Goal: Task Accomplishment & Management: Manage account settings

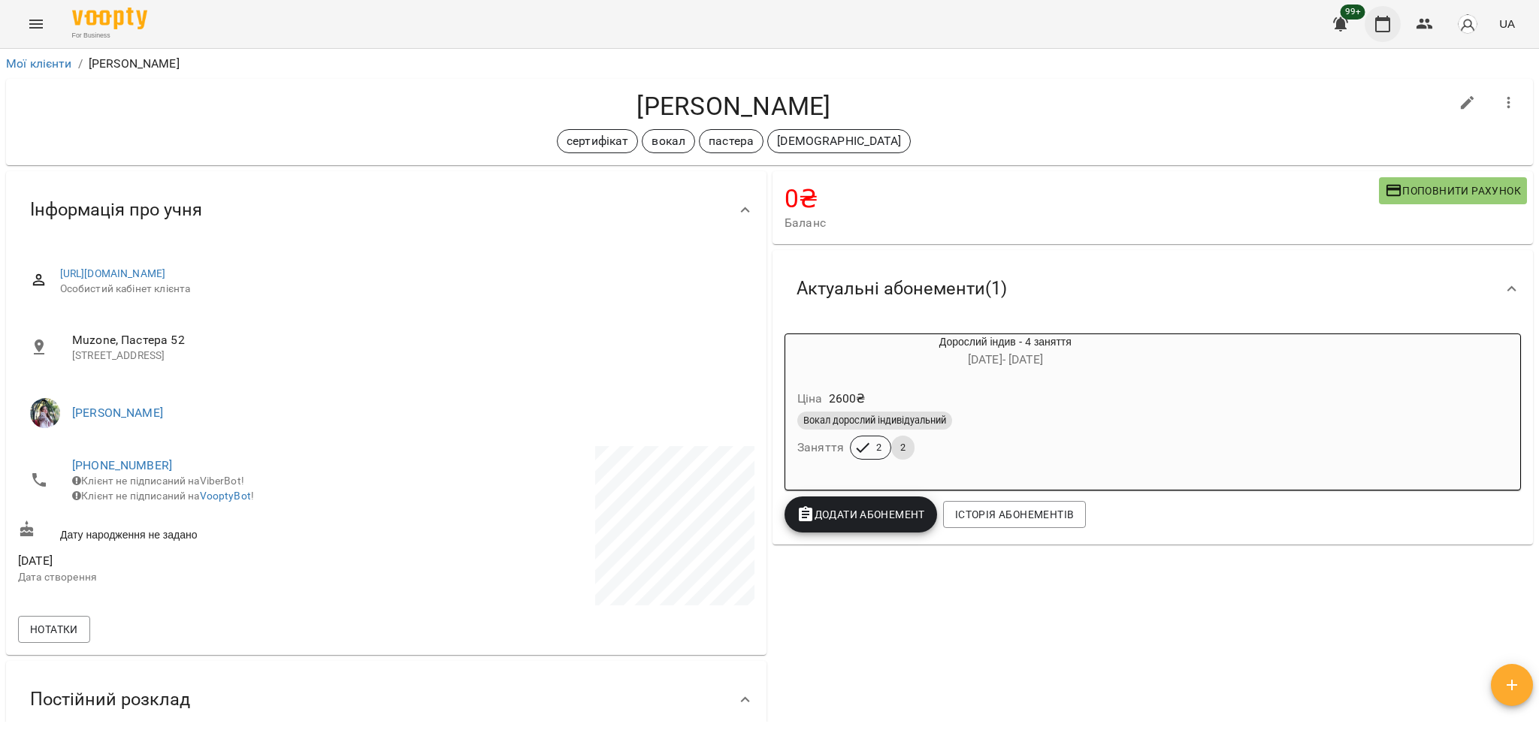
click at [1376, 26] on icon "button" at bounding box center [1383, 24] width 18 height 18
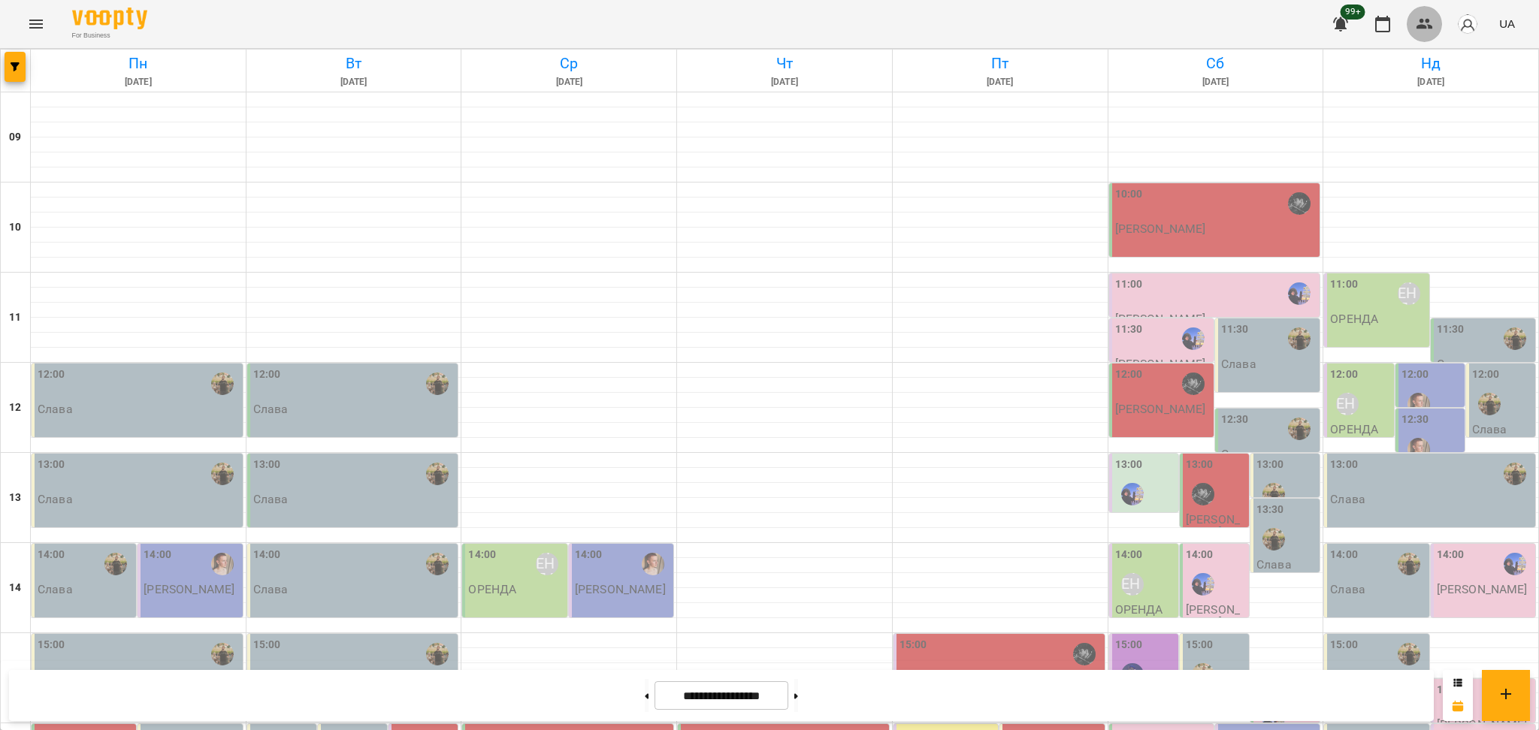
click at [1424, 16] on icon "button" at bounding box center [1425, 24] width 18 height 18
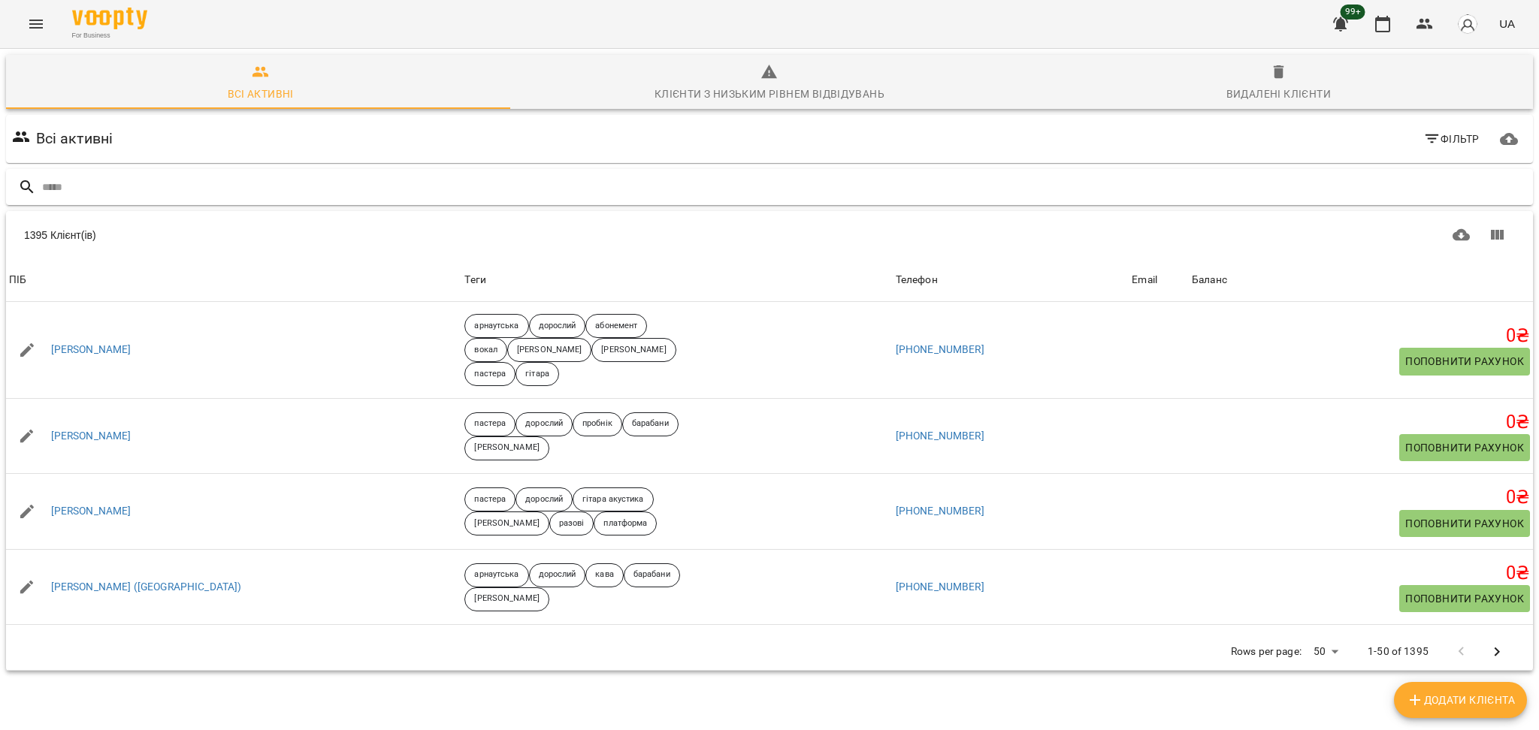
click at [78, 186] on input "text" at bounding box center [784, 187] width 1485 height 25
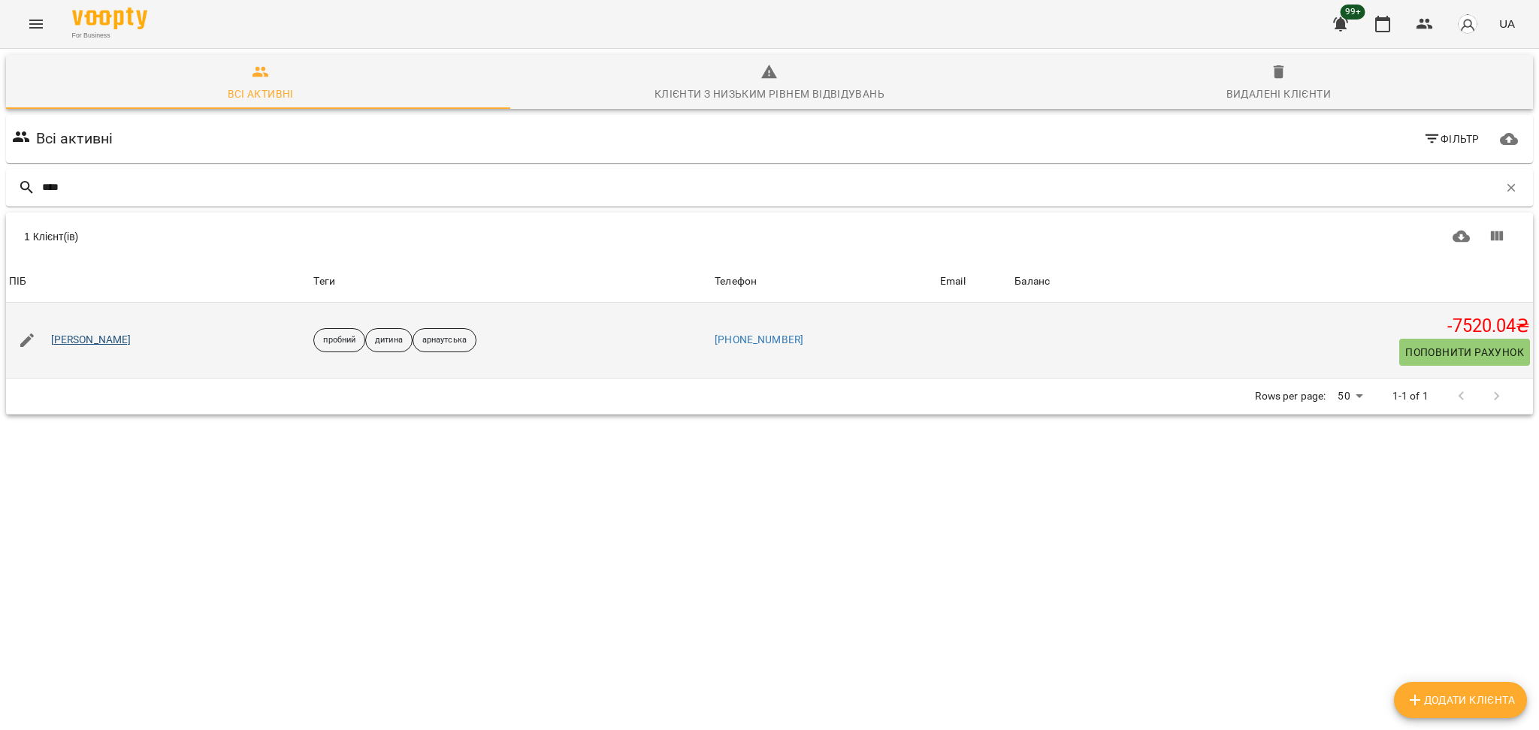
type input "****"
click at [79, 333] on link "[PERSON_NAME]" at bounding box center [91, 340] width 80 height 15
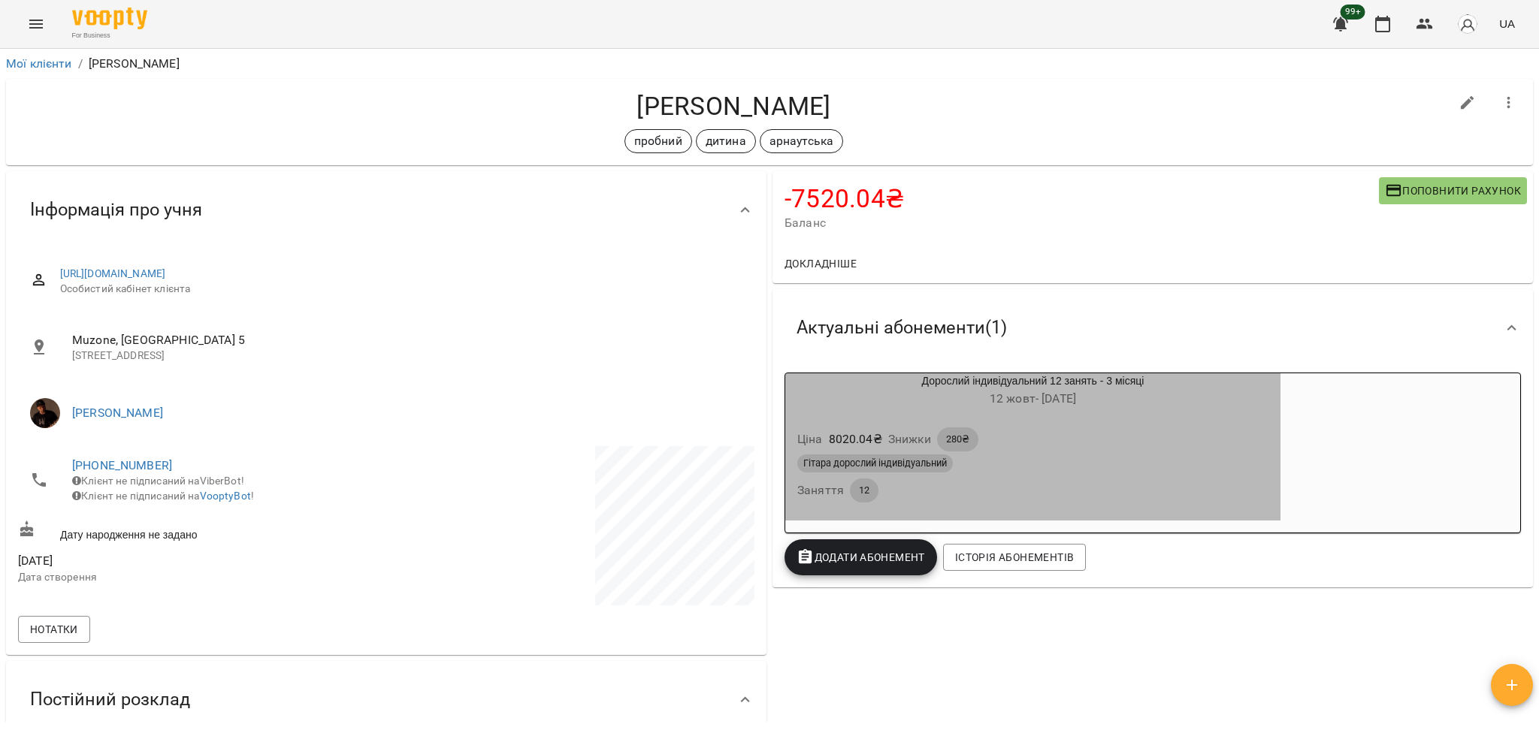
click at [896, 486] on div "Гітара дорослий індивідуальний Заняття 12" at bounding box center [1032, 479] width 477 height 54
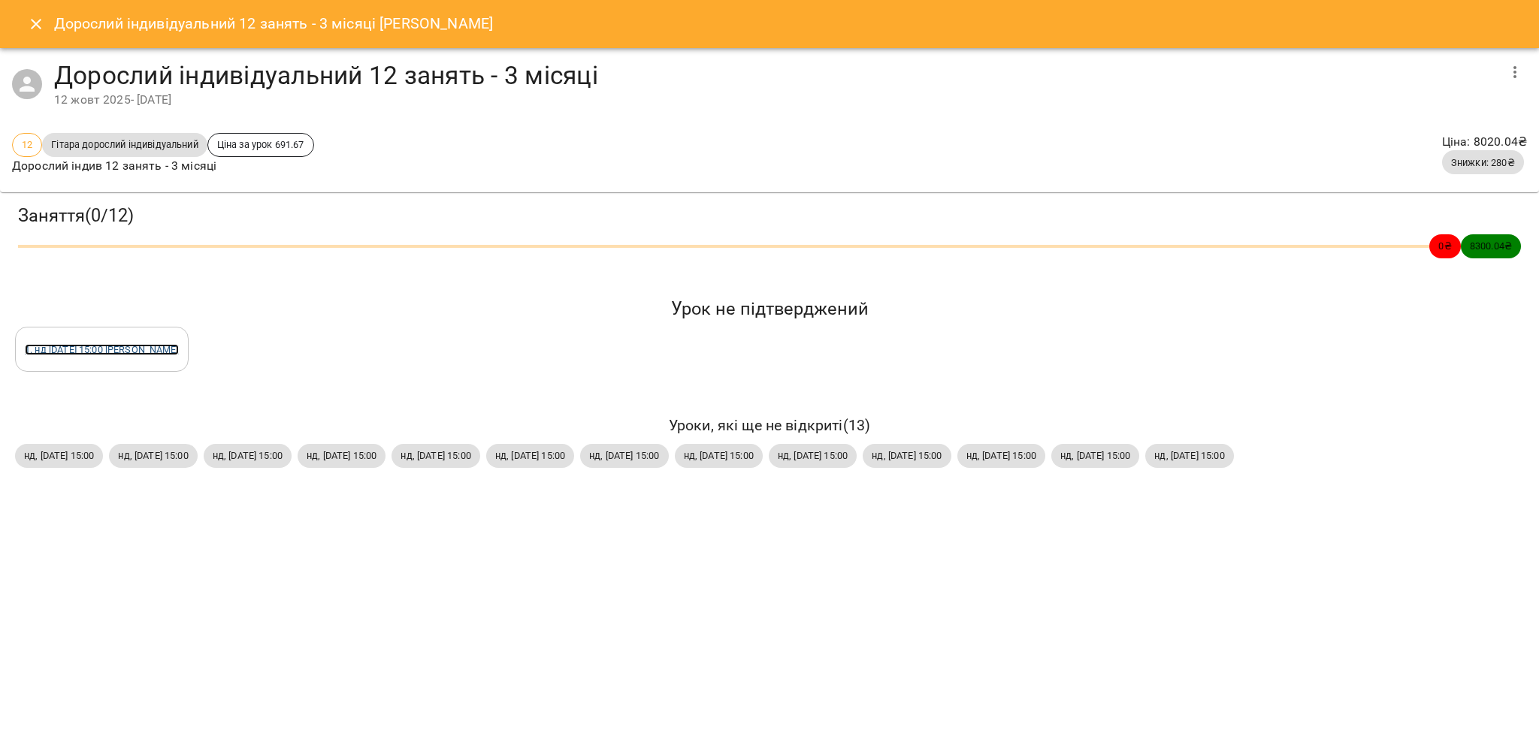
click at [134, 344] on link "1 . нд [DATE] 15:00 [PERSON_NAME]" at bounding box center [102, 349] width 154 height 11
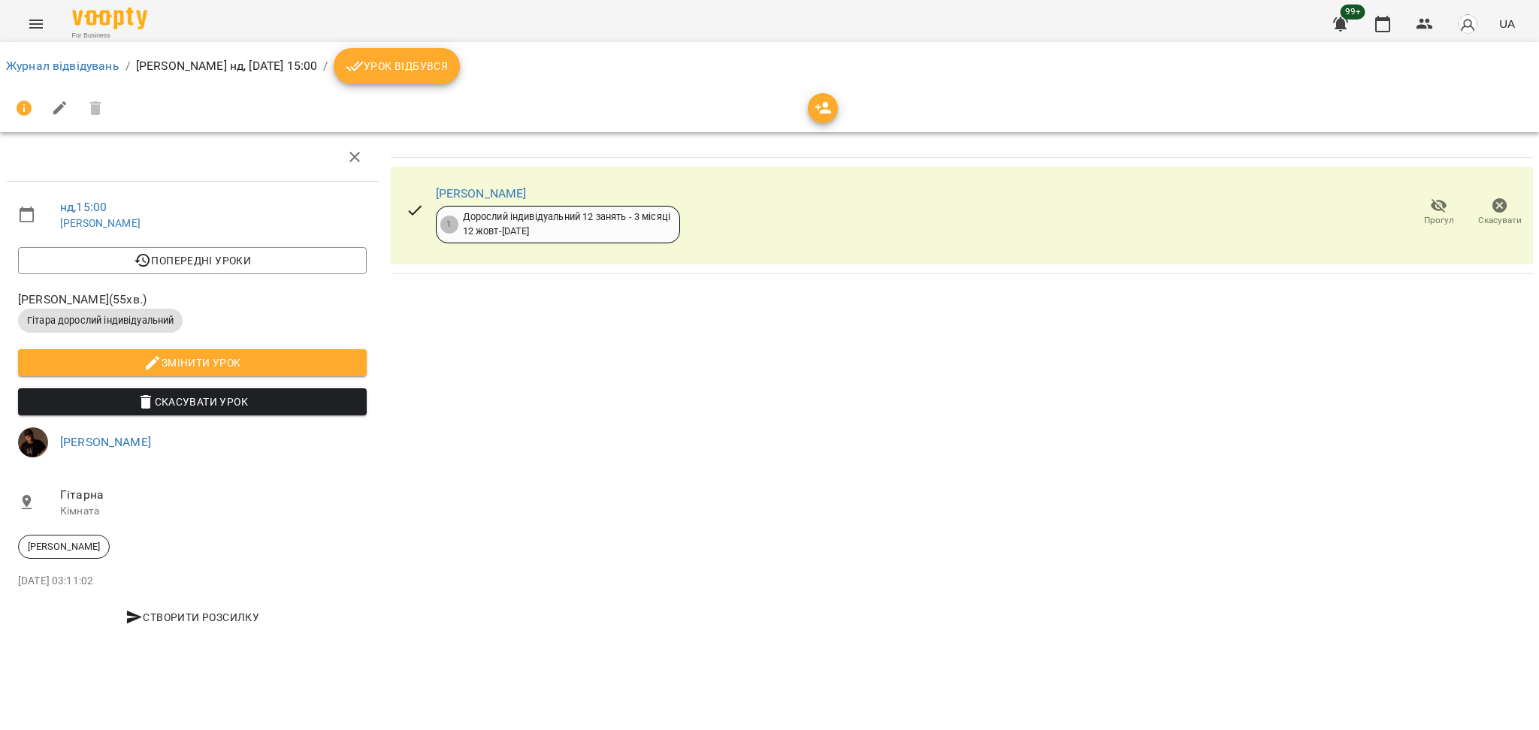
click at [1432, 216] on span "Прогул" at bounding box center [1439, 220] width 30 height 13
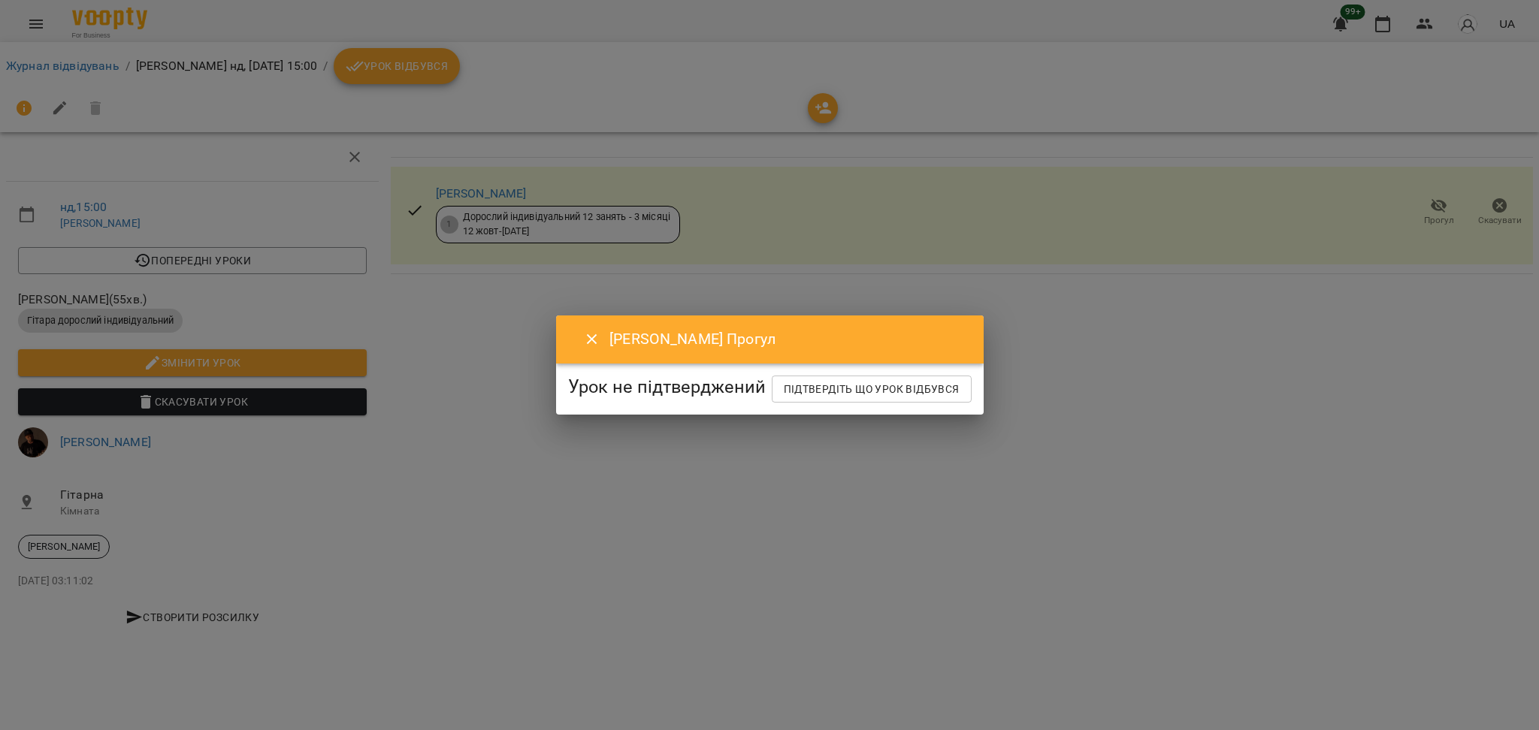
click at [583, 331] on icon "Close" at bounding box center [592, 340] width 18 height 18
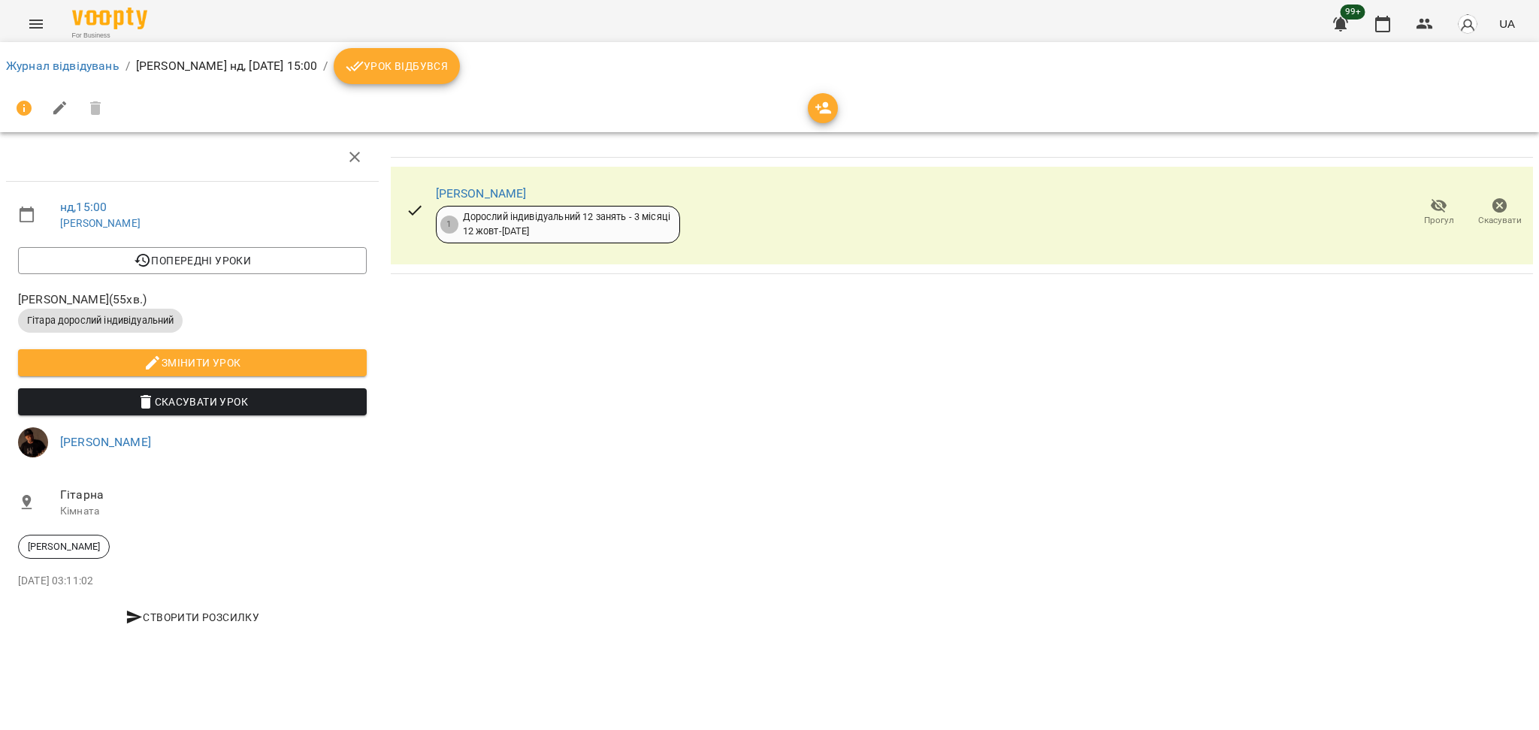
click at [383, 75] on button "Урок відбувся" at bounding box center [397, 66] width 126 height 36
